Goal: Transaction & Acquisition: Purchase product/service

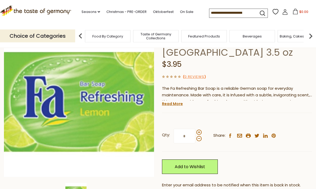
scroll to position [48, 0]
click at [180, 102] on link "Read More" at bounding box center [172, 103] width 21 height 5
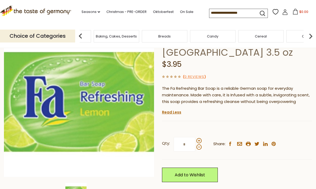
click at [137, 34] on span "Baking, Cakes, Desserts" at bounding box center [116, 36] width 41 height 4
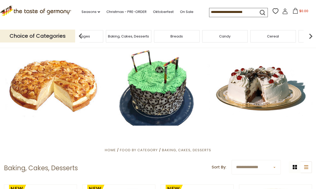
click at [312, 37] on img at bounding box center [310, 36] width 11 height 11
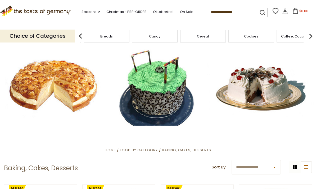
click at [311, 35] on img at bounding box center [310, 36] width 11 height 11
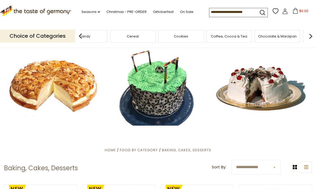
click at [314, 36] on img at bounding box center [310, 36] width 11 height 11
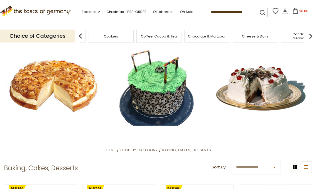
click at [313, 36] on img at bounding box center [310, 36] width 11 height 11
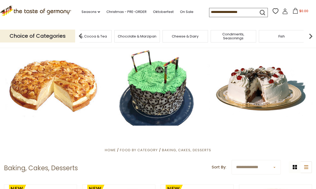
click at [315, 35] on img at bounding box center [310, 36] width 11 height 11
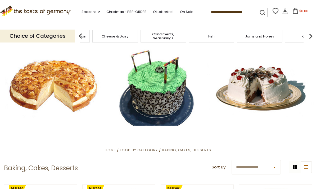
click at [310, 36] on img at bounding box center [310, 36] width 11 height 11
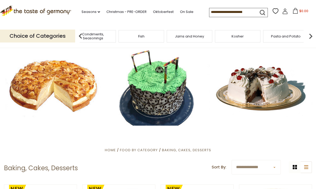
click at [314, 32] on img at bounding box center [310, 36] width 11 height 11
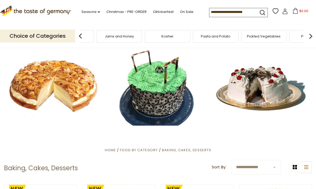
click at [315, 33] on img at bounding box center [310, 36] width 11 height 11
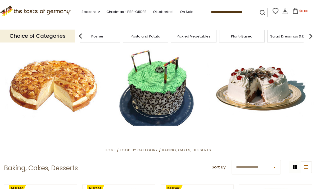
click at [314, 36] on img at bounding box center [310, 36] width 11 height 11
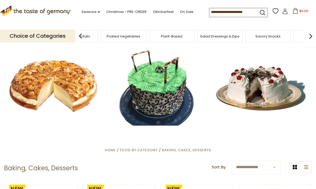
click at [314, 33] on img at bounding box center [310, 36] width 11 height 11
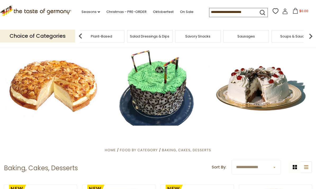
click at [315, 35] on img at bounding box center [310, 36] width 11 height 11
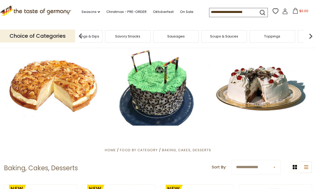
click at [313, 35] on img at bounding box center [310, 36] width 11 height 11
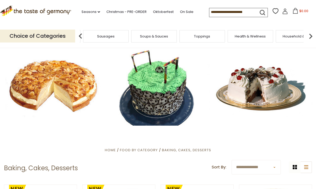
click at [315, 33] on img at bounding box center [310, 36] width 11 height 11
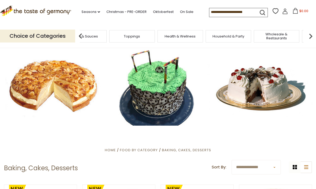
click at [205, 34] on div "Household & Party" at bounding box center [227, 36] width 45 height 12
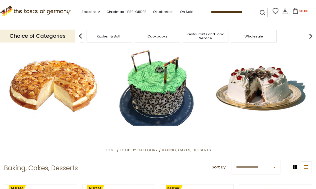
click at [79, 34] on span "Dietary Supplements" at bounding box center [61, 36] width 36 height 4
click at [312, 34] on img at bounding box center [310, 36] width 11 height 11
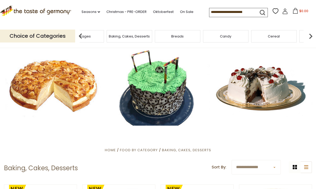
click at [311, 33] on img at bounding box center [310, 36] width 11 height 11
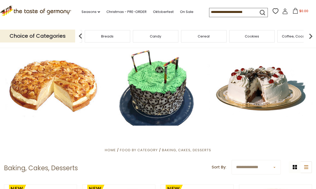
click at [308, 33] on img at bounding box center [310, 36] width 11 height 11
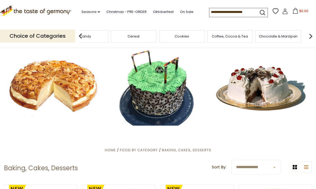
click at [314, 33] on img at bounding box center [310, 36] width 11 height 11
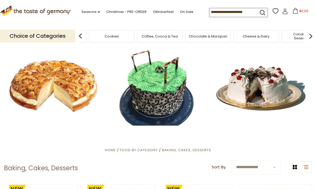
click at [310, 34] on img at bounding box center [310, 36] width 11 height 11
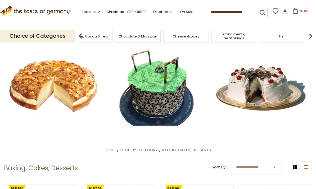
click at [310, 31] on img at bounding box center [310, 36] width 11 height 11
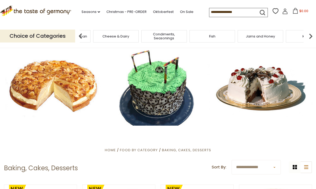
click at [311, 35] on img at bounding box center [310, 36] width 11 height 11
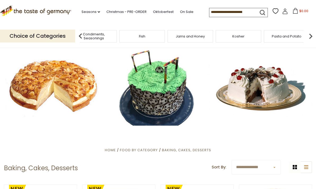
click at [311, 36] on img at bounding box center [310, 36] width 11 height 11
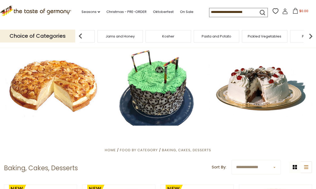
click at [315, 34] on img at bounding box center [310, 36] width 11 height 11
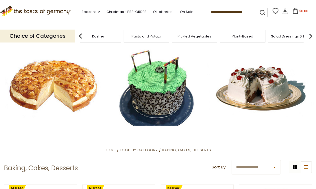
click at [314, 31] on img at bounding box center [310, 36] width 11 height 11
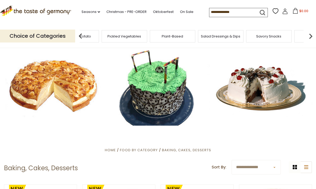
click at [314, 33] on img at bounding box center [310, 36] width 11 height 11
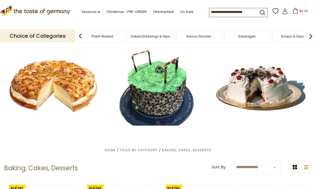
click at [313, 34] on img at bounding box center [310, 36] width 11 height 11
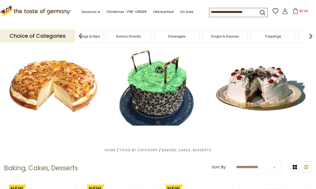
click at [310, 32] on img at bounding box center [310, 36] width 11 height 11
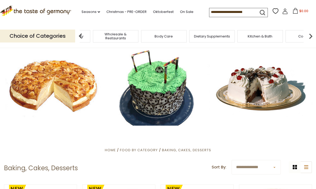
click at [137, 36] on span "Wholesale & Restaurants" at bounding box center [115, 36] width 42 height 8
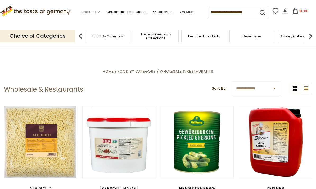
click at [311, 36] on img at bounding box center [310, 36] width 11 height 11
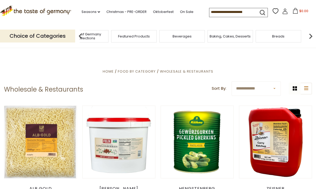
click at [314, 33] on img at bounding box center [310, 36] width 11 height 11
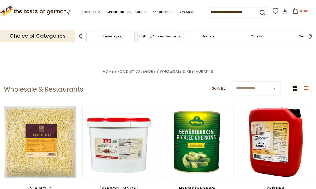
click at [314, 37] on img at bounding box center [310, 36] width 11 height 11
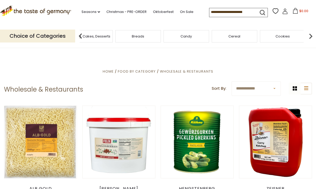
click at [312, 38] on img at bounding box center [310, 36] width 11 height 11
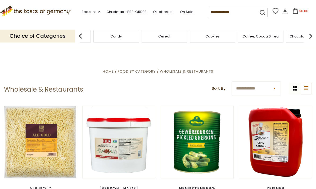
click at [311, 36] on img at bounding box center [310, 36] width 11 height 11
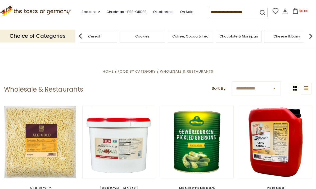
click at [313, 35] on img at bounding box center [310, 36] width 11 height 11
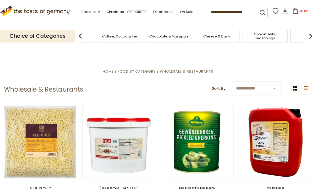
click at [315, 37] on img at bounding box center [310, 36] width 11 height 11
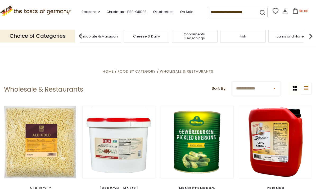
click at [313, 38] on img at bounding box center [310, 36] width 11 height 11
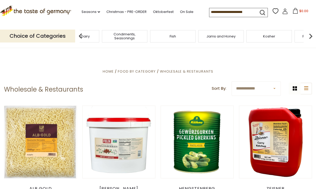
click at [310, 37] on img at bounding box center [310, 36] width 11 height 11
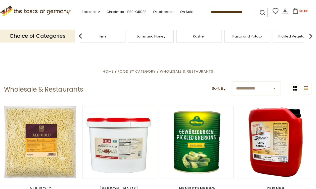
click at [309, 36] on img at bounding box center [310, 36] width 11 height 11
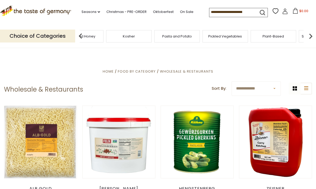
click at [313, 35] on img at bounding box center [310, 36] width 11 height 11
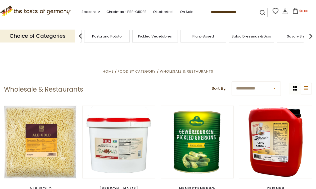
click at [310, 38] on img at bounding box center [310, 36] width 11 height 11
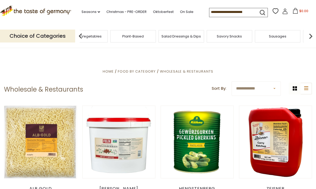
click at [313, 38] on img at bounding box center [310, 36] width 11 height 11
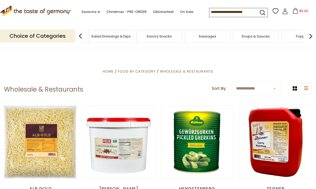
click at [312, 38] on img at bounding box center [310, 36] width 11 height 11
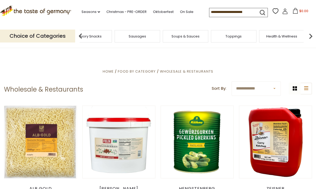
click at [314, 36] on img at bounding box center [310, 36] width 11 height 11
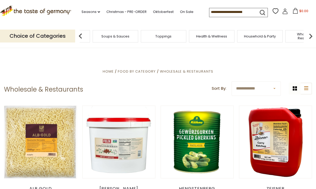
click at [315, 37] on img at bounding box center [310, 36] width 11 height 11
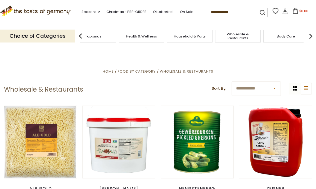
click at [307, 40] on img at bounding box center [310, 36] width 11 height 11
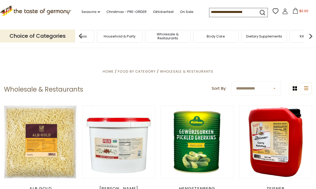
click at [314, 34] on img at bounding box center [310, 36] width 11 height 11
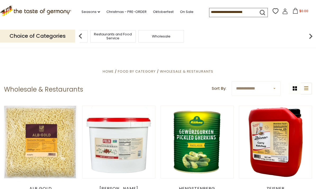
click at [134, 35] on span "Restaurants and Food Service" at bounding box center [113, 36] width 42 height 8
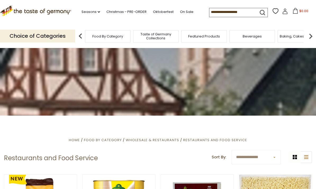
scroll to position [10, 0]
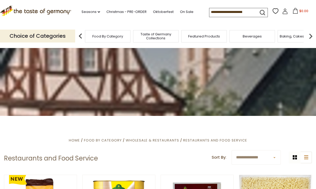
click at [108, 139] on span "Food By Category" at bounding box center [103, 140] width 38 height 5
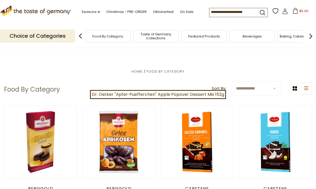
click at [54, 34] on p "Choice of Categories" at bounding box center [37, 36] width 75 height 13
click at [40, 12] on icon ".st0{fill:#EDD300;} .st1{fill:#D33E21;}" at bounding box center [35, 11] width 71 height 11
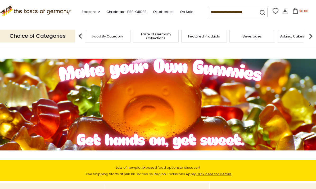
click at [209, 12] on input at bounding box center [231, 11] width 45 height 7
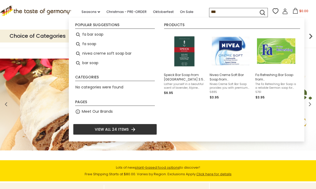
click at [97, 33] on li "fa bar soap" at bounding box center [115, 35] width 84 height 10
type input "**********"
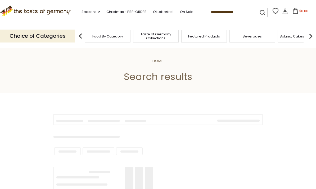
type input "**********"
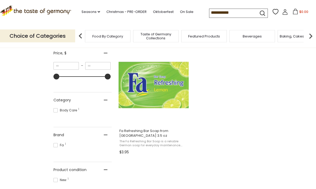
scroll to position [101, 0]
click at [148, 130] on span "Fa Refreshing Bar Soap from [GEOGRAPHIC_DATA] 3.5 oz" at bounding box center [153, 134] width 68 height 10
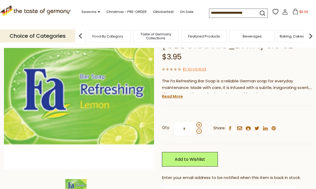
scroll to position [55, 0]
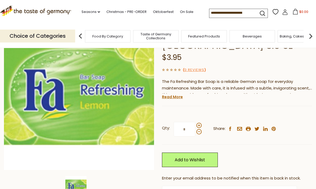
click at [178, 94] on link "Read More" at bounding box center [172, 96] width 21 height 5
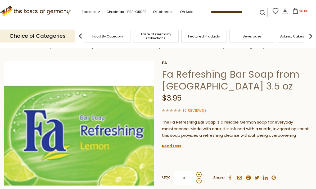
scroll to position [0, 0]
